Goal: Task Accomplishment & Management: Complete application form

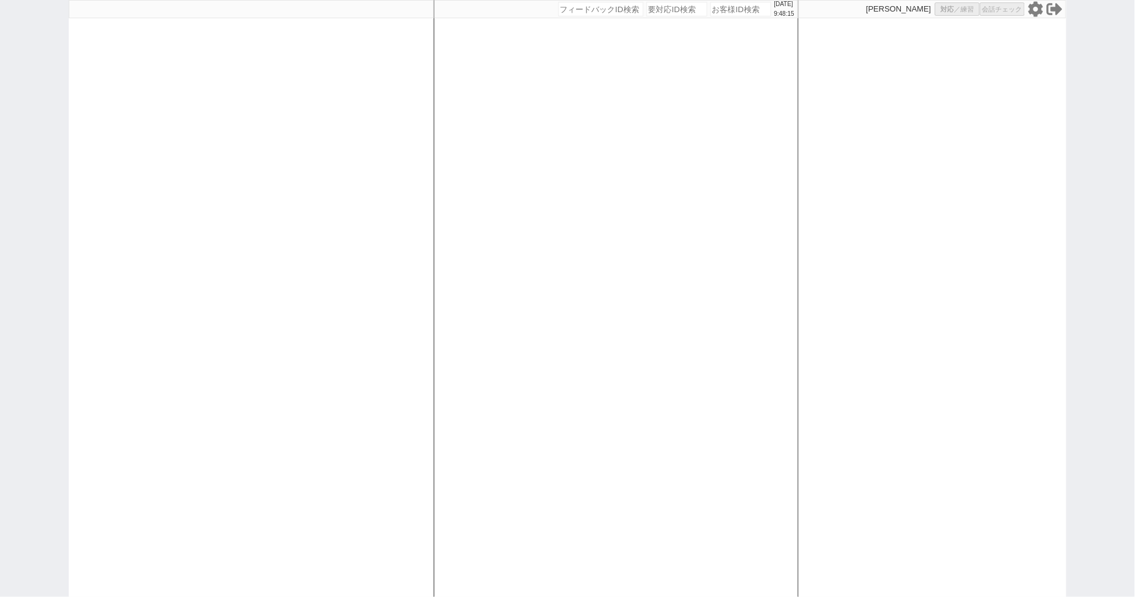
select select "100"
select select "1"
select select
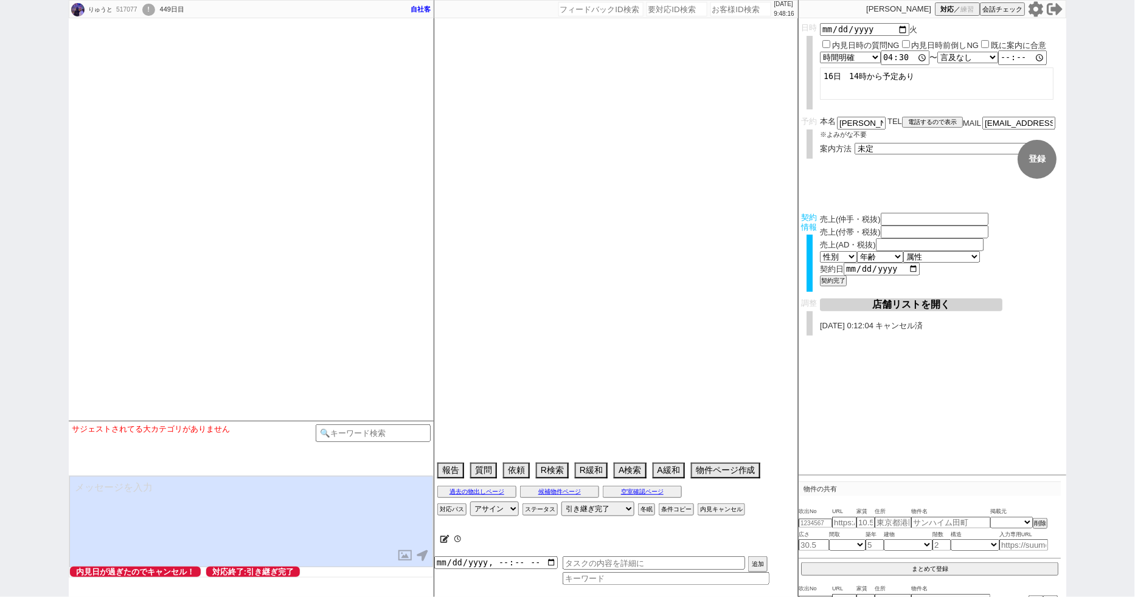
type textarea "[PERSON_NAME]対応"
select select "13"
select select "0"
select select "44"
select select "1151"
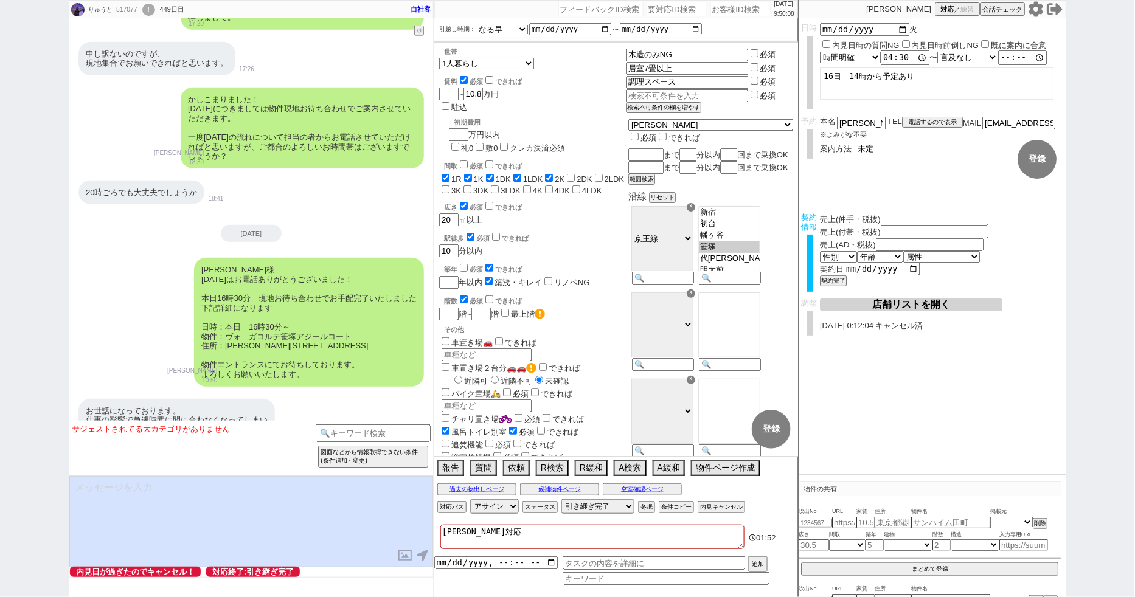
scroll to position [20684, 0]
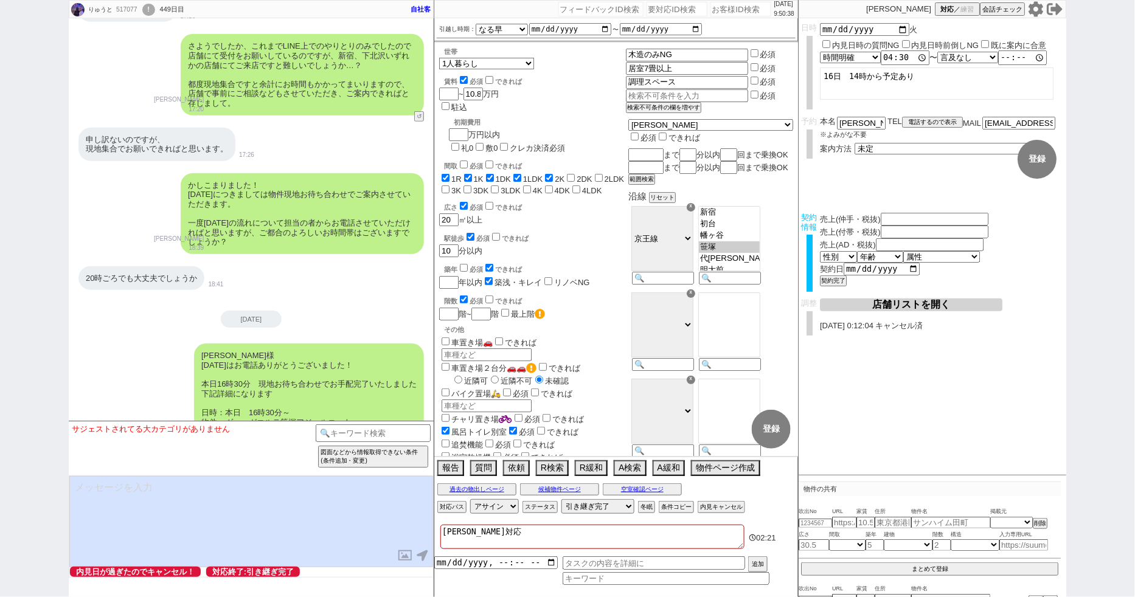
click at [245, 498] on textarea at bounding box center [251, 521] width 364 height 91
paste textarea "せっかくご連絡いただいたた中で恐れ入ります。 この度物件のご案内などを行なっております、賃貸仲介、売買仲介の事業部を終了させていただくこととなりました。 お客…"
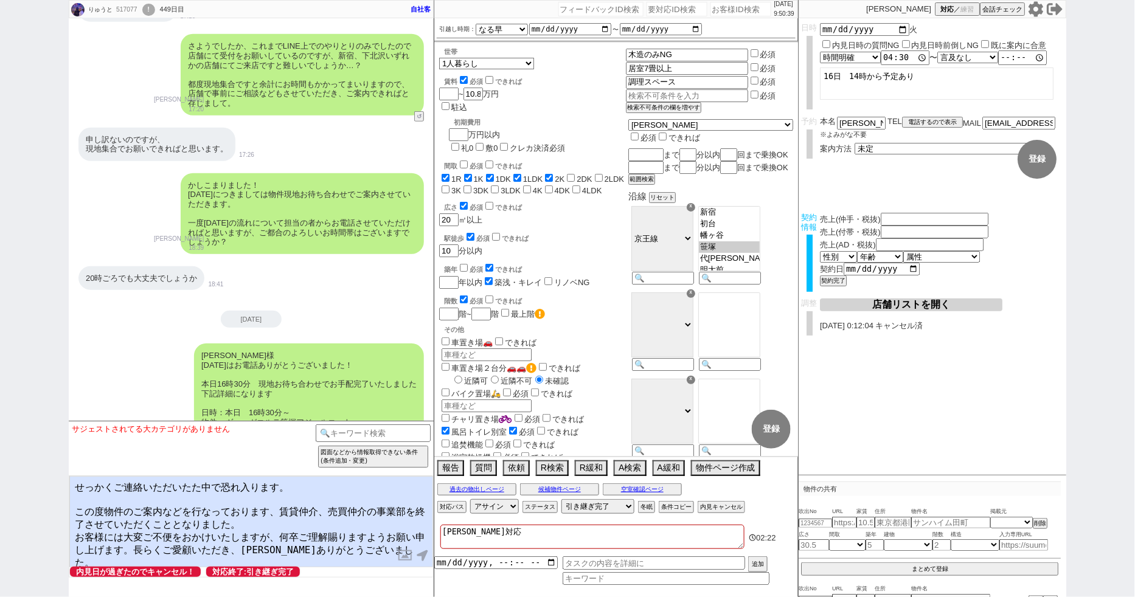
type textarea "せっかくご連絡いただいたた中で恐れ入ります。 この度物件のご案内などを行なっております、賃貸仲介、売買仲介の事業部を終了させていただくこととなりました。 お客…"
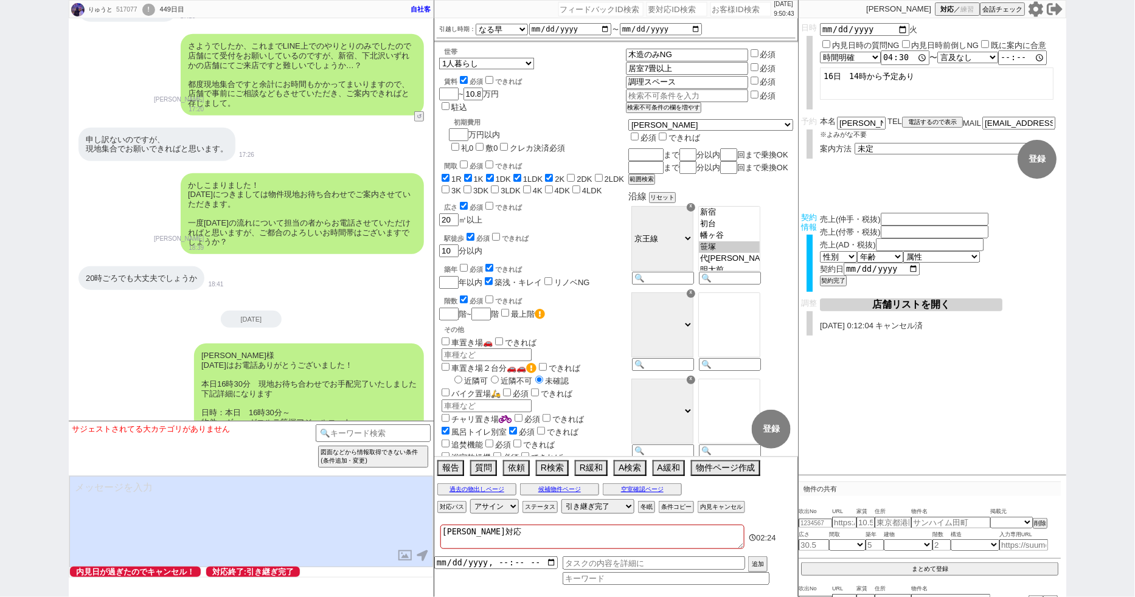
scroll to position [22303, 0]
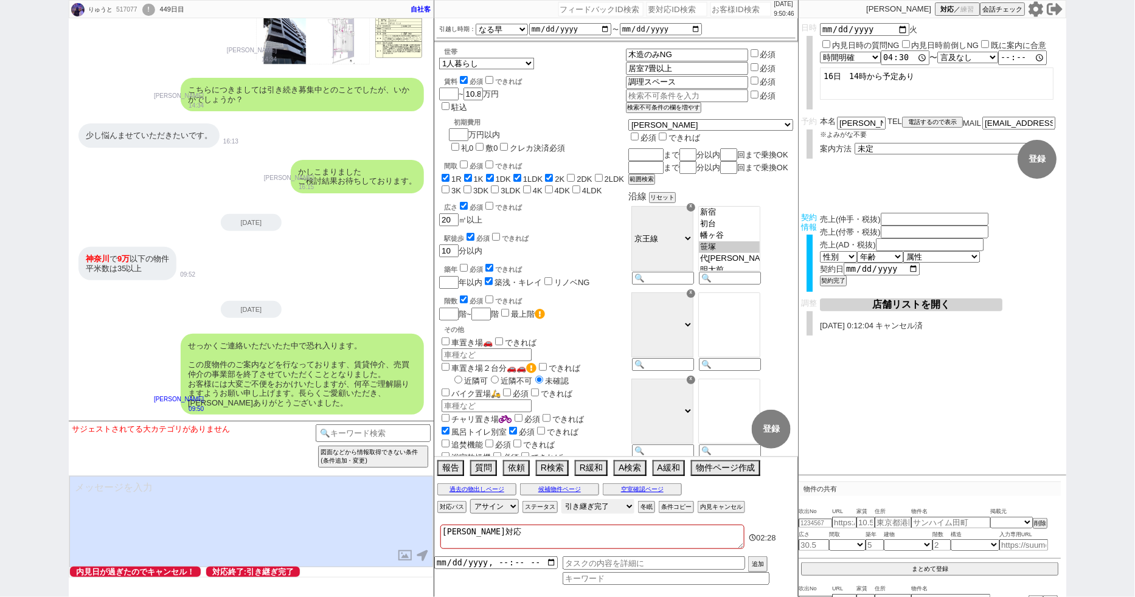
click at [600, 509] on select "対応中 引き継ぎ完了 ブロック 長期間返信なし 紹介不可 別の所で決まった 客の都合で引越しが無くなった 接客開始後に冬眠" at bounding box center [597, 506] width 73 height 15
select select "400"
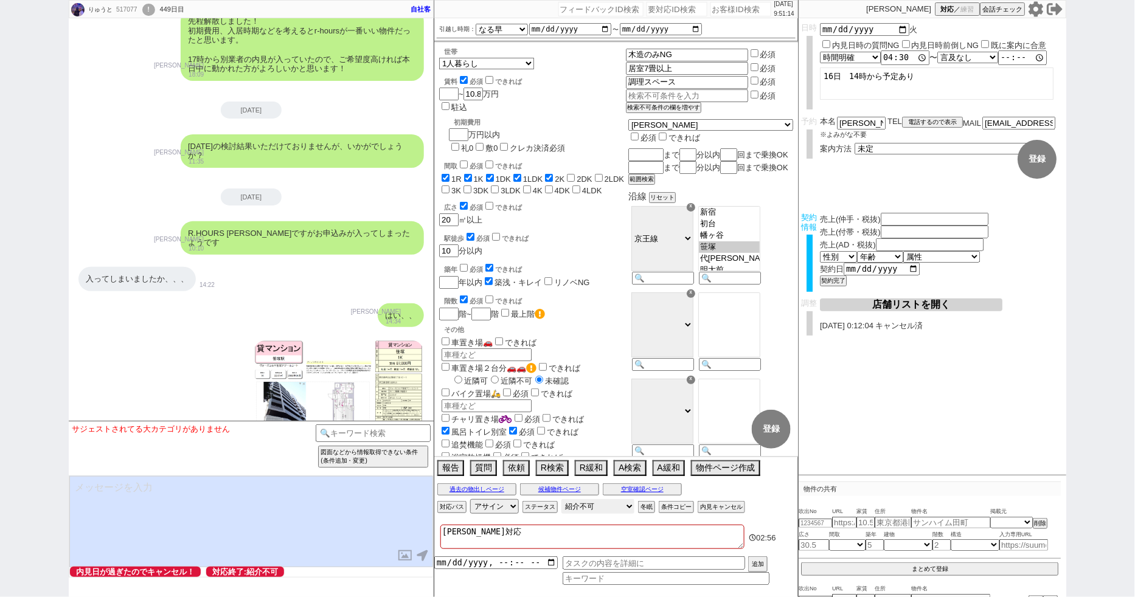
scroll to position [21231, 0]
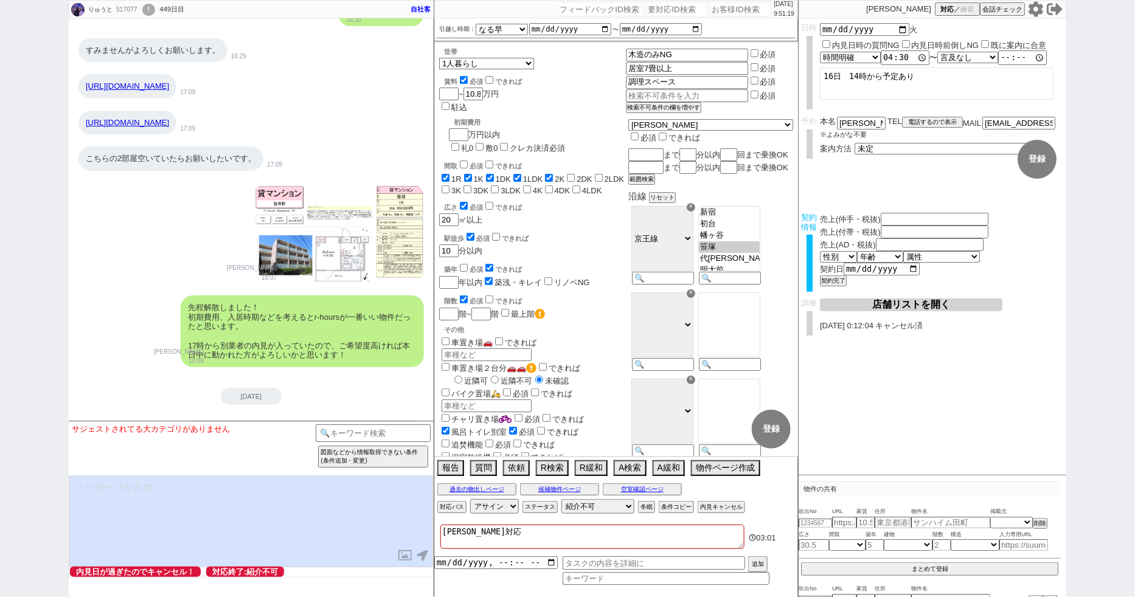
drag, startPoint x: 355, startPoint y: 273, endPoint x: 226, endPoint y: 277, distance: 129.0
copy div "ヴォ―ガコルテ笹塚アジールコート"
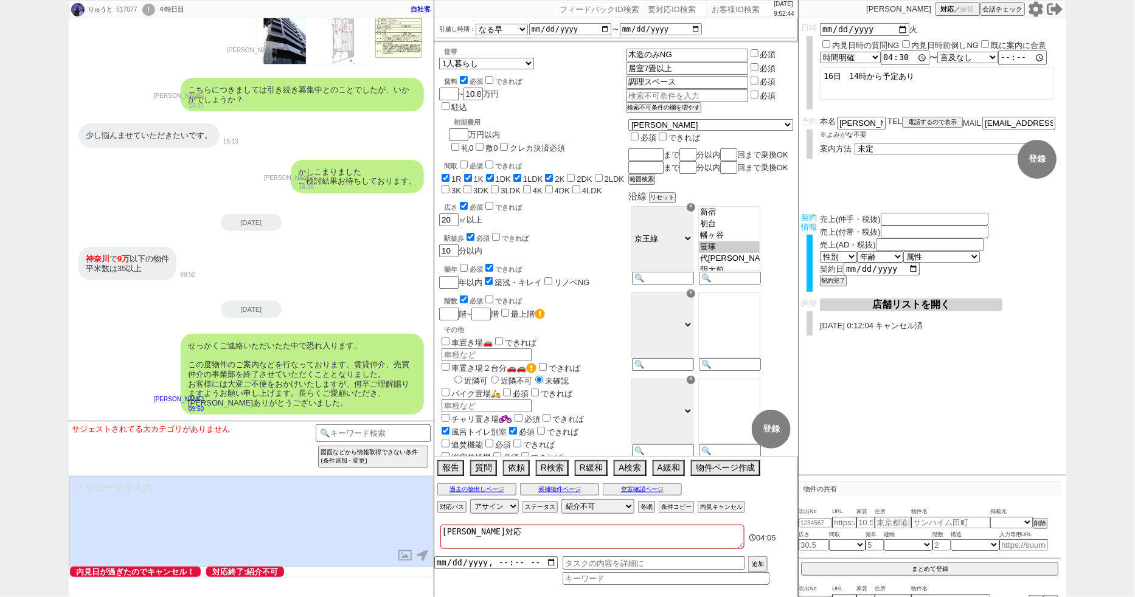
scroll to position [22303, 0]
click at [155, 6] on div "!" at bounding box center [148, 10] width 13 height 12
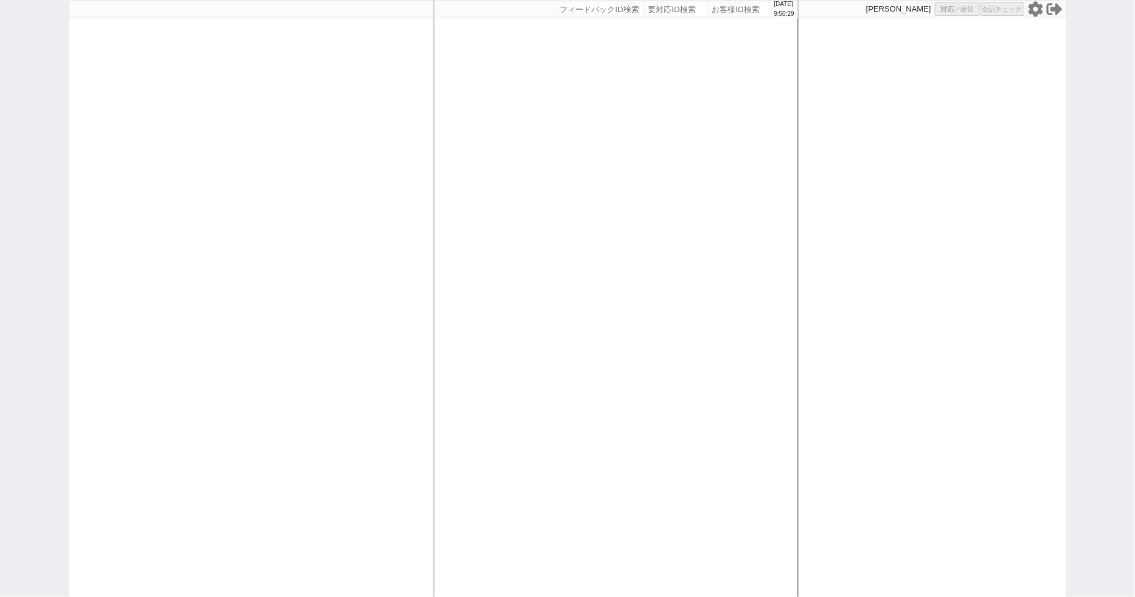
select select
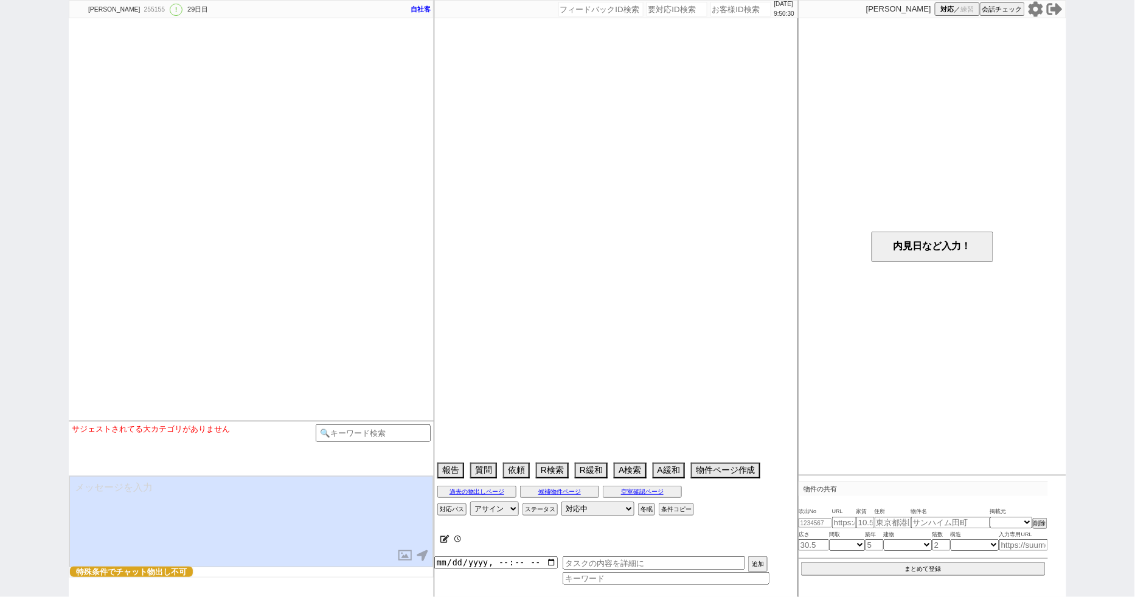
select select "[DATE]"
select select "12"
select select "36"
select select "7"
select select "23"
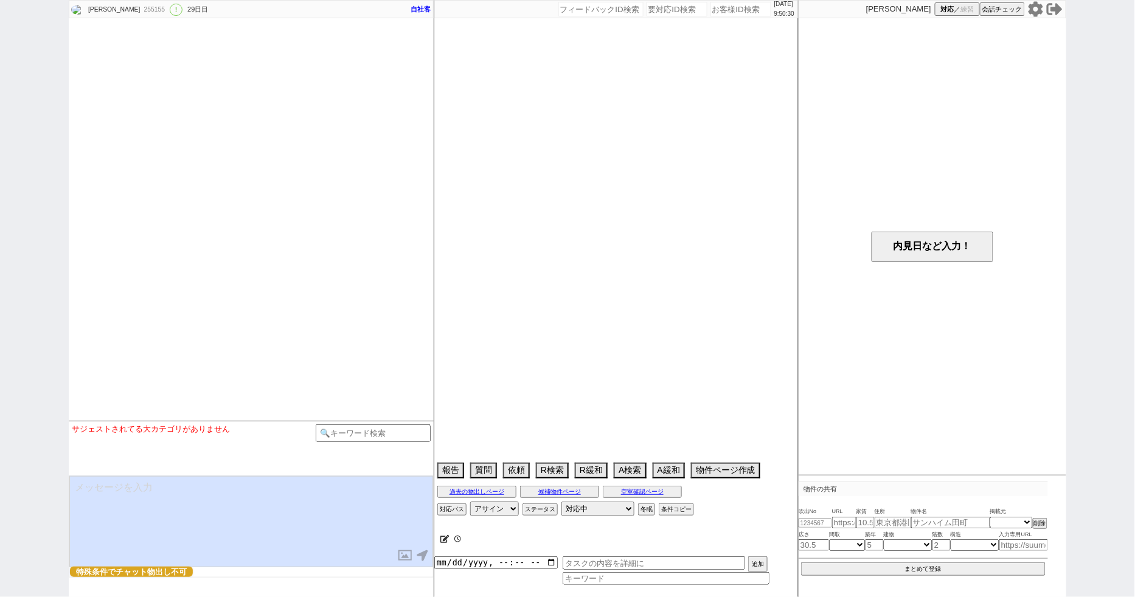
select select "749"
select select "54"
select select "[DATE]"
select select "25"
select select "3117"
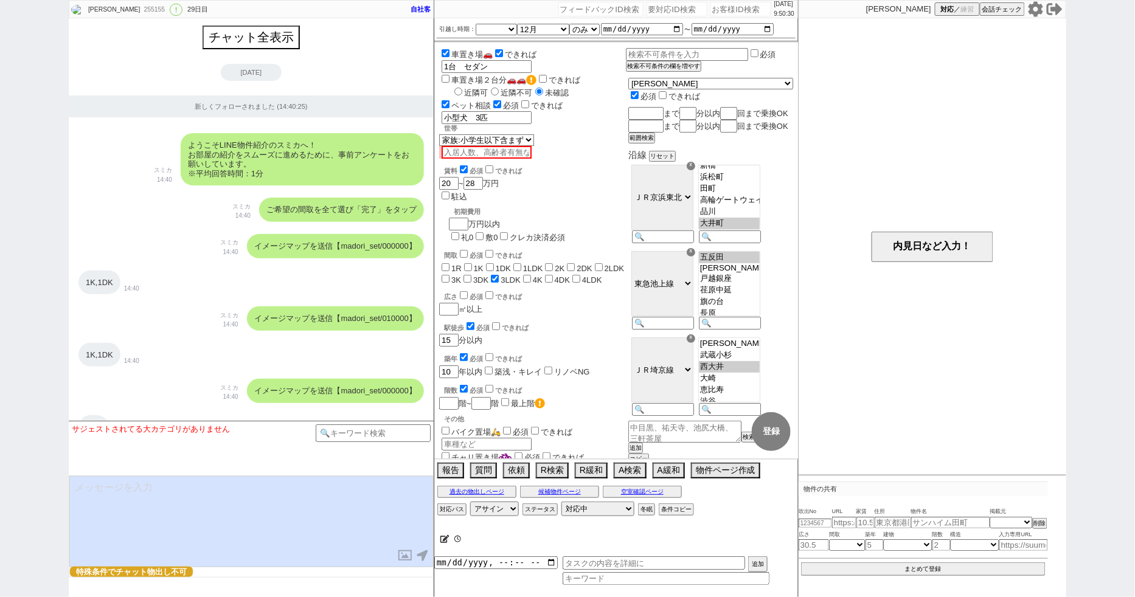
scroll to position [102, 0]
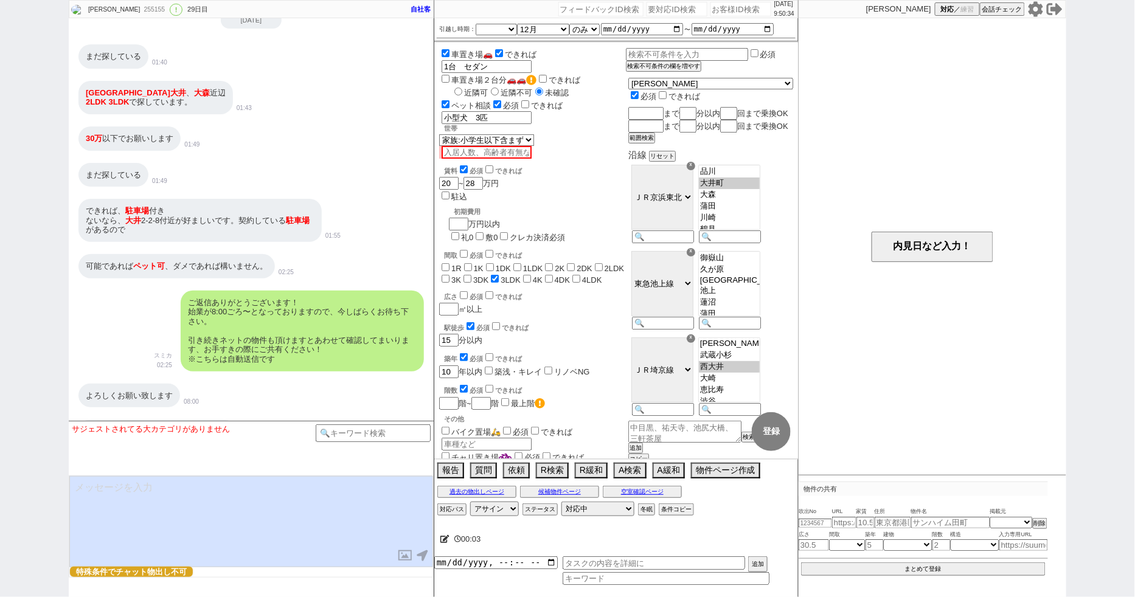
drag, startPoint x: 270, startPoint y: 403, endPoint x: 189, endPoint y: 343, distance: 101.3
click at [188, 456] on div "せっかくご連絡いただいたた中で恐れ入ります。 この度物件のご案内などを行なっております、賃貸仲介、売買仲介の事業部を終了させていただくこととなりました。 お客…" at bounding box center [302, 496] width 243 height 81
copy div "せっかくご連絡いただいたた中で恐れ入ります。 この度物件のご案内などを行なっております、賃貸仲介、売買仲介の事業部を終了させていただくこととなりました。 お客…"
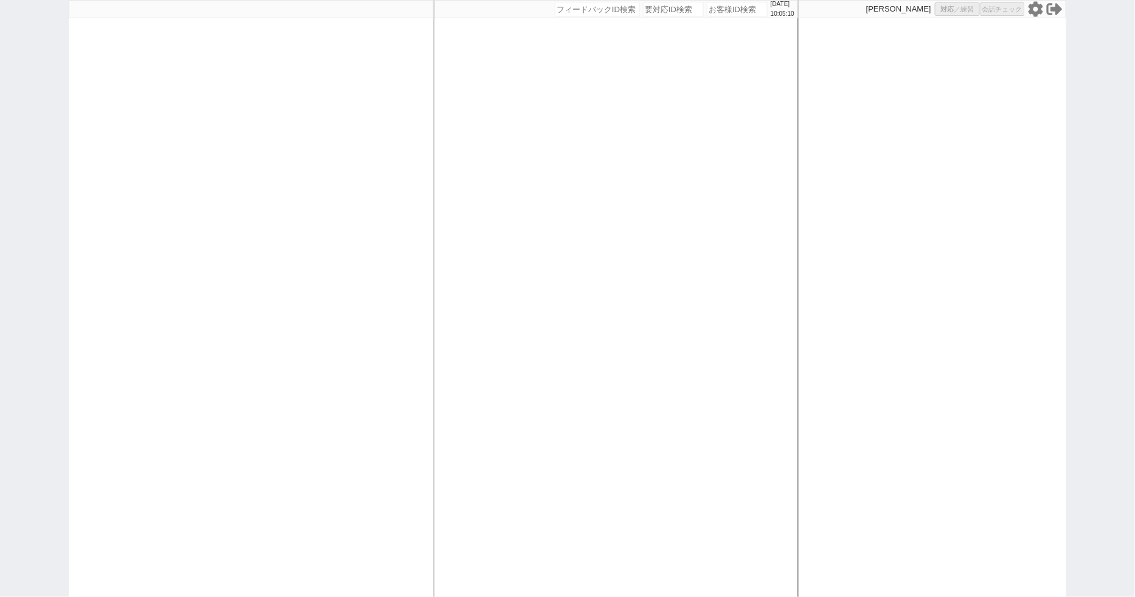
select select "100"
select select "3"
select select
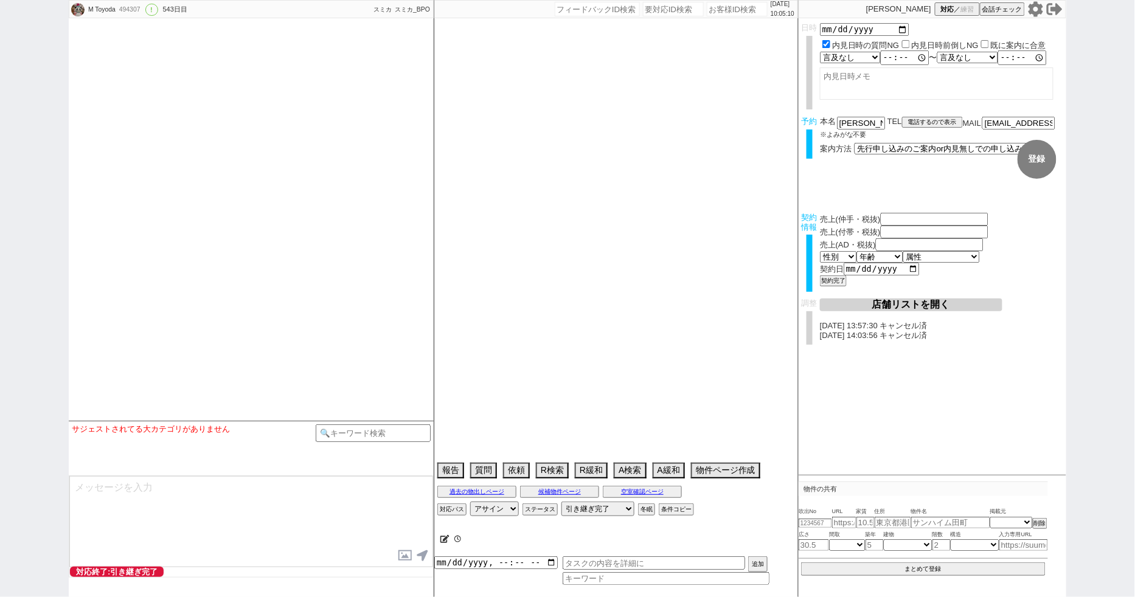
select select "2024"
select select "3"
select select "37"
select select "7"
select select "14"
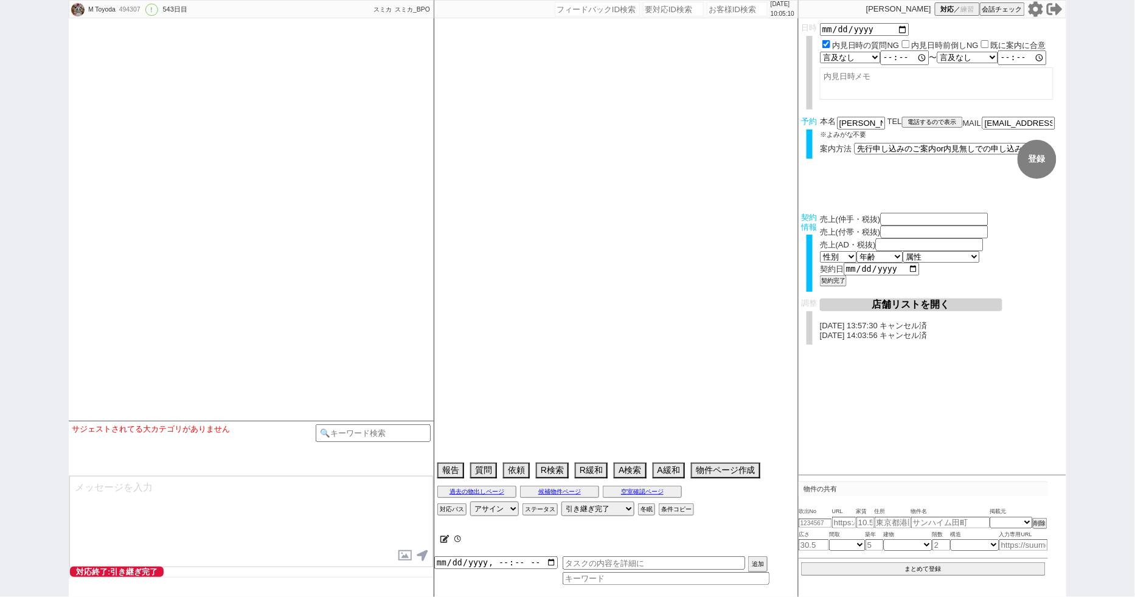
select select "485"
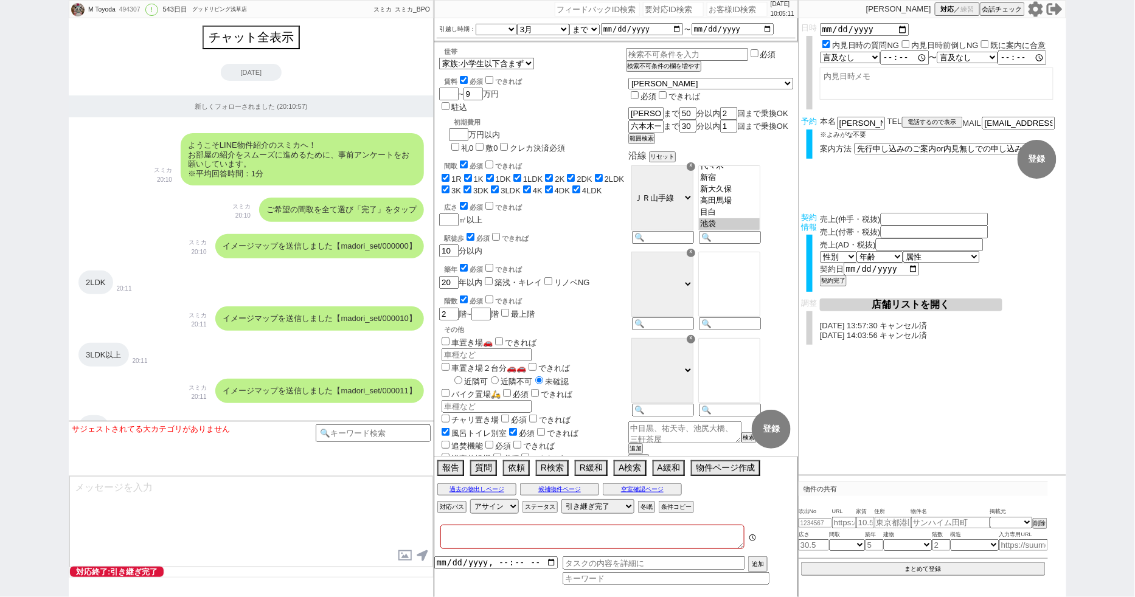
type textarea "福井対応　リビング15畳 @@先行/内見なし申し込みの場合はクライアントがお客様と事前打ち合わせするので、日程が取れたら打ち合わせの日付で内見日を入れ直し、実…"
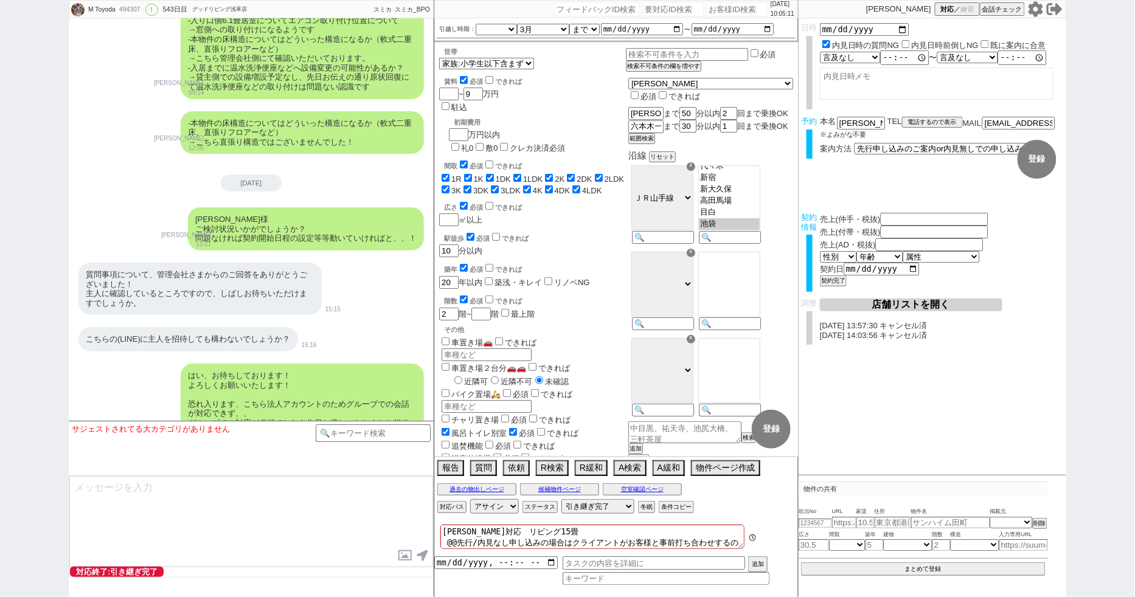
scroll to position [178, 0]
click at [1036, 11] on icon at bounding box center [1036, 9] width 16 height 16
paste input "298821"
type input "298821"
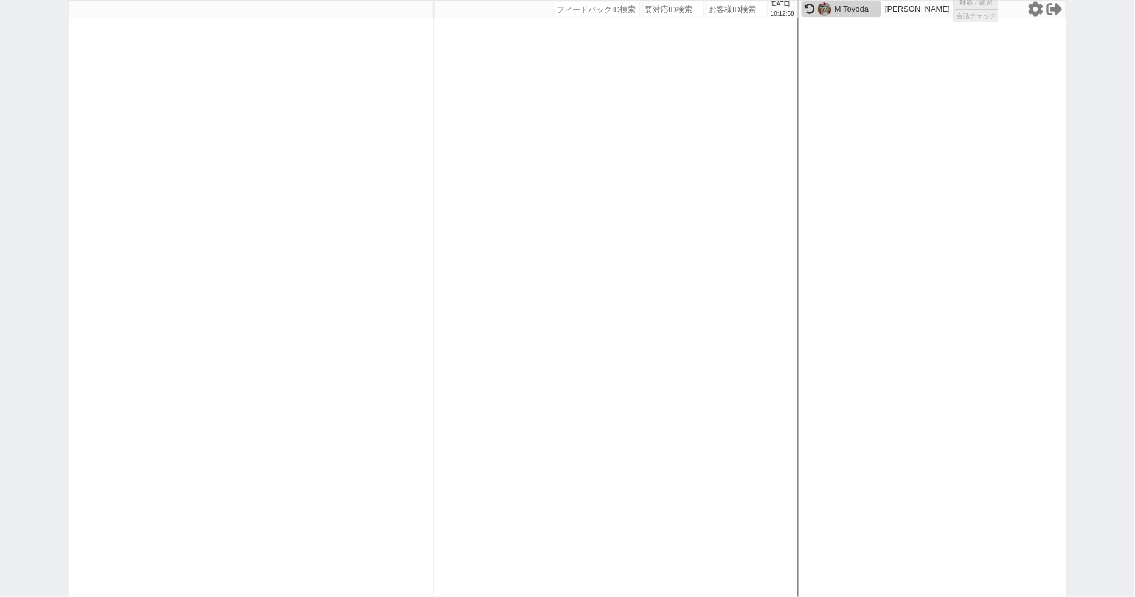
select select "200"
select select
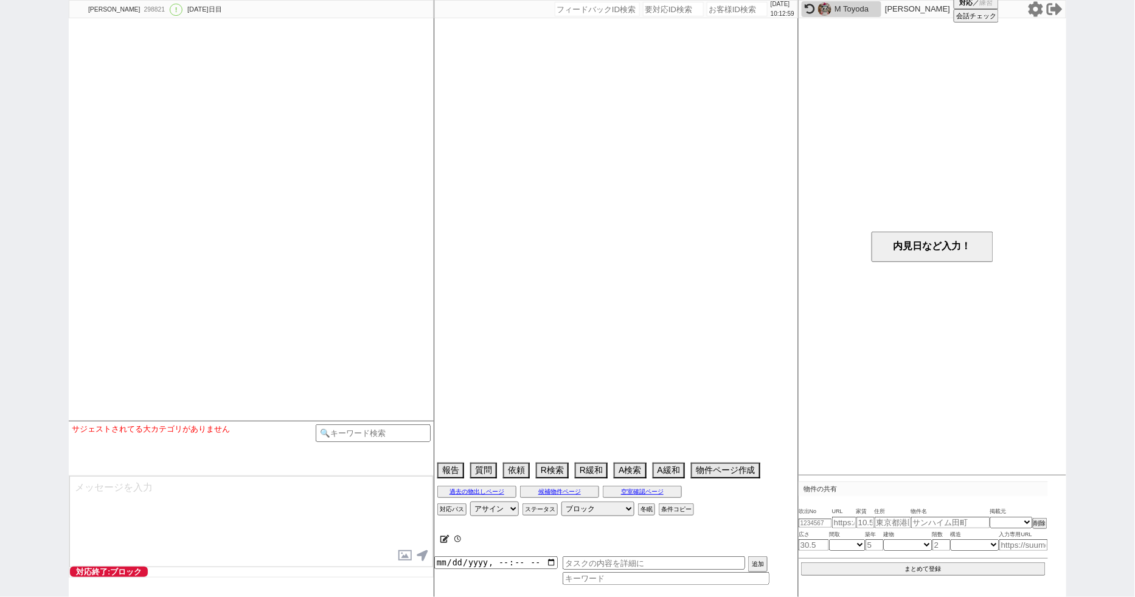
scroll to position [1744, 0]
select select "2022"
select select "5"
select select "32"
select select "5"
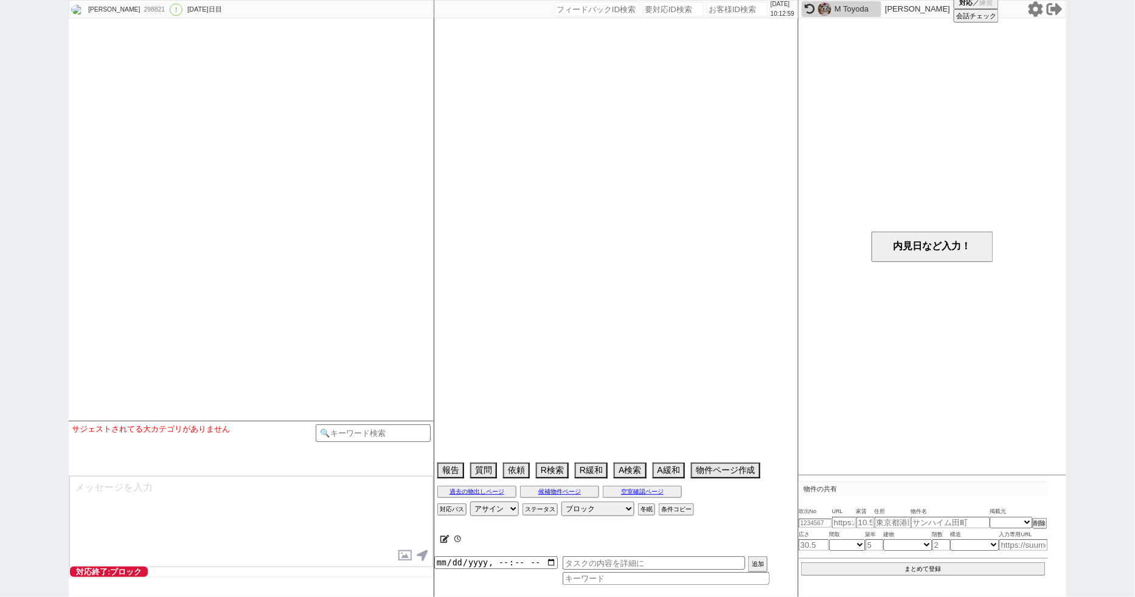
select select "44"
select select "1177"
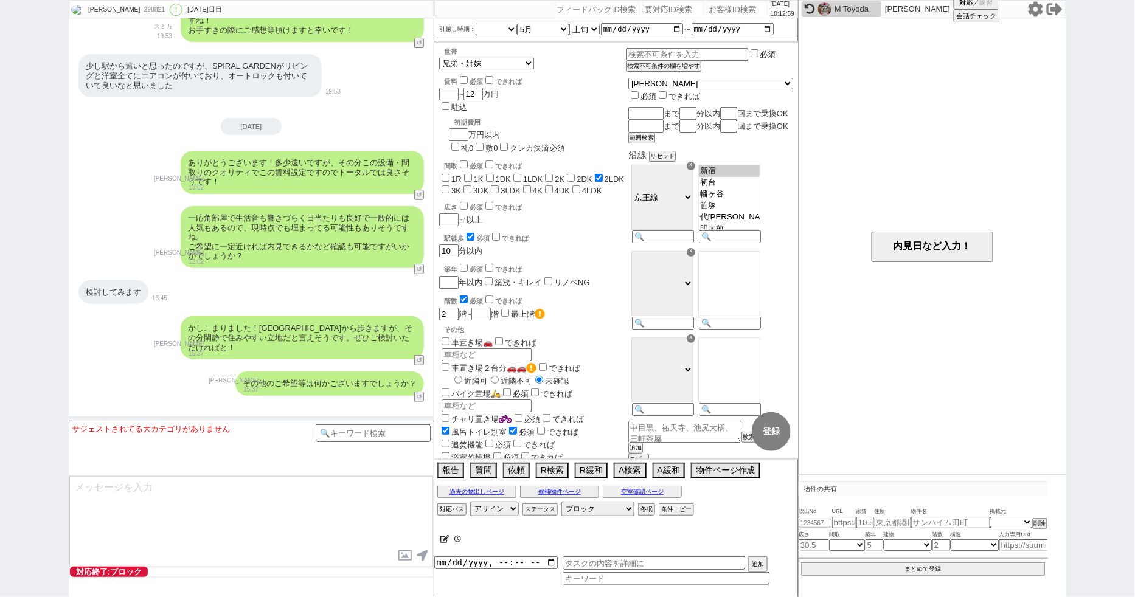
scroll to position [319, 0]
